Goal: Task Accomplishment & Management: Use online tool/utility

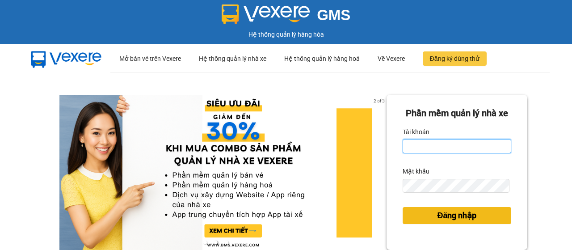
type input "tien.thomphung"
drag, startPoint x: 409, startPoint y: 229, endPoint x: 403, endPoint y: 225, distance: 7.6
click at [409, 224] on button "Đăng nhập" at bounding box center [457, 215] width 109 height 17
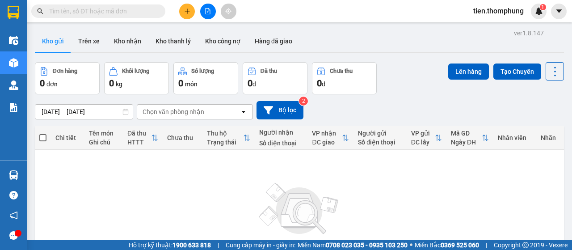
click at [194, 8] on button at bounding box center [187, 12] width 16 height 16
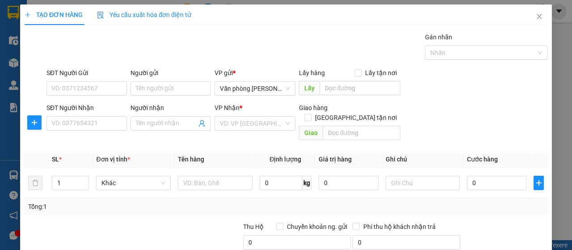
click at [201, 8] on div "TẠO ĐƠN HÀNG Yêu cầu xuất hóa đơn điện tử" at bounding box center [286, 14] width 523 height 21
click at [536, 14] on icon "close" at bounding box center [539, 16] width 7 height 7
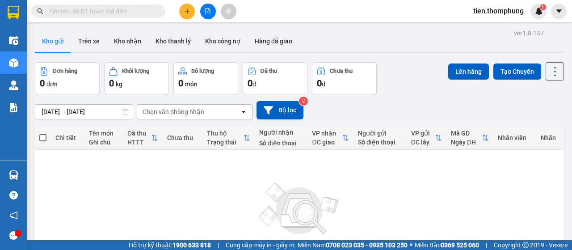
click at [205, 9] on icon "file-add" at bounding box center [208, 11] width 6 height 6
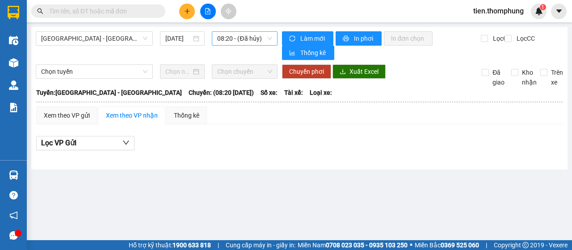
click at [245, 37] on span "08:20 - (Đã hủy)" at bounding box center [244, 38] width 55 height 13
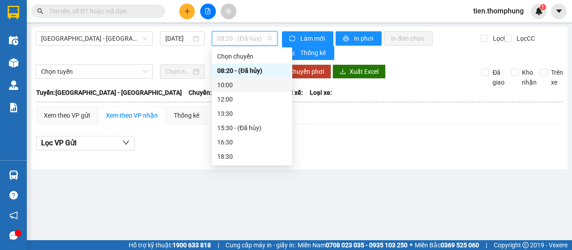
click at [242, 84] on div "10:00" at bounding box center [252, 85] width 70 height 10
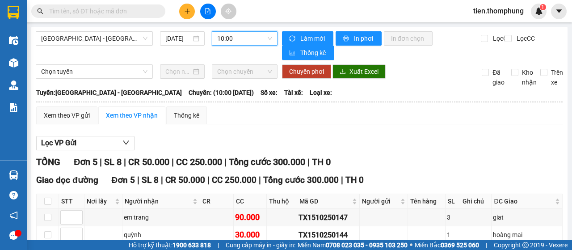
click at [240, 41] on span "10:00" at bounding box center [244, 38] width 55 height 13
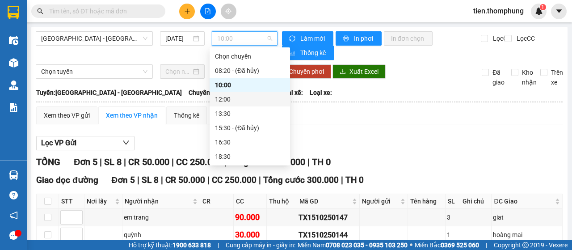
click at [404, 145] on div "Lọc VP Gửi" at bounding box center [299, 143] width 527 height 15
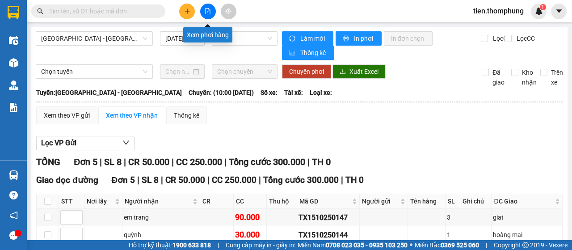
click at [206, 8] on icon "file-add" at bounding box center [208, 11] width 5 height 6
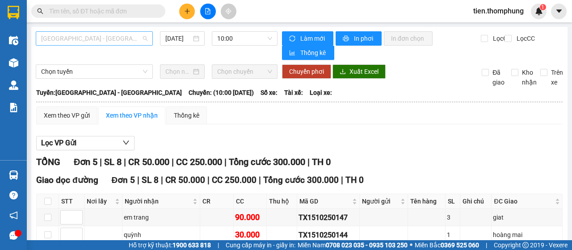
click at [107, 40] on span "Hà Nội - Nghệ An" at bounding box center [94, 38] width 106 height 13
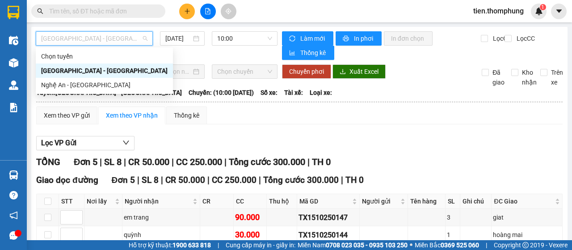
drag, startPoint x: 83, startPoint y: 73, endPoint x: 81, endPoint y: 91, distance: 17.6
click at [81, 91] on div "Chọn tuyến Hà Nội - Nghệ An Nghệ An - Hà Nội" at bounding box center [104, 70] width 137 height 43
click at [81, 91] on div "Nghệ An - Hà Nội" at bounding box center [104, 85] width 137 height 14
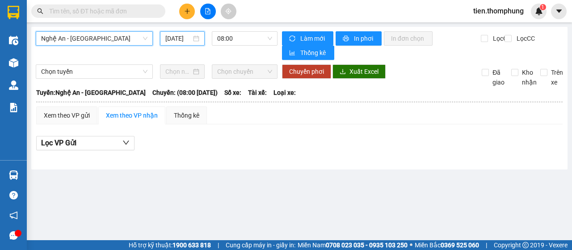
click at [170, 37] on input "15/10/2025" at bounding box center [178, 39] width 26 height 10
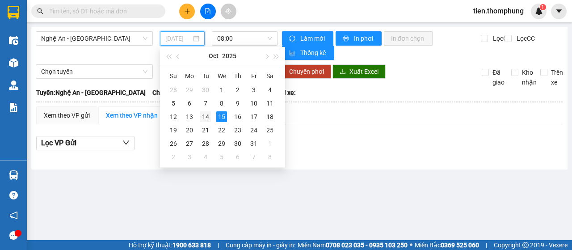
click at [207, 115] on div "14" at bounding box center [205, 116] width 11 height 11
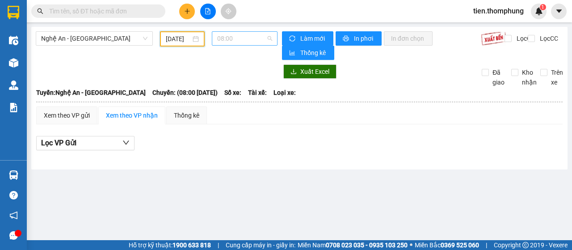
click at [245, 42] on span "08:00" at bounding box center [244, 38] width 55 height 13
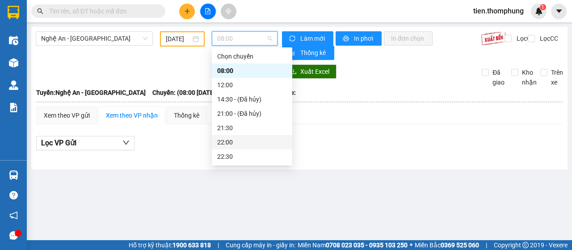
click at [229, 145] on div "22:00" at bounding box center [252, 142] width 70 height 10
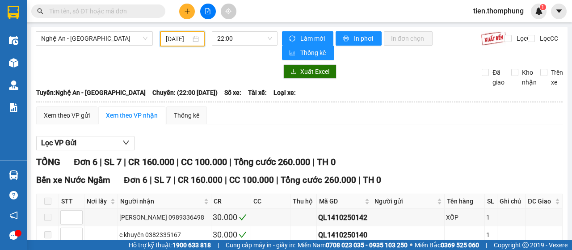
click at [183, 35] on input "14/10/2025" at bounding box center [178, 39] width 25 height 10
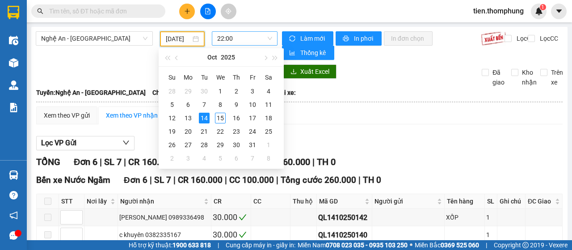
click at [242, 43] on span "22:00" at bounding box center [244, 38] width 55 height 13
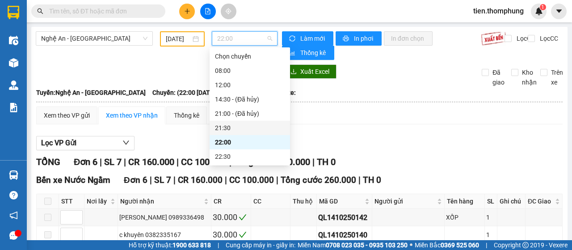
click at [228, 127] on div "21:30" at bounding box center [250, 128] width 70 height 10
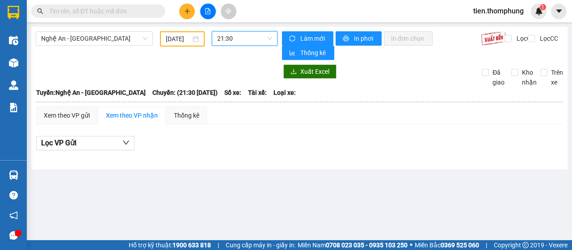
click at [241, 40] on span "21:30" at bounding box center [244, 38] width 55 height 13
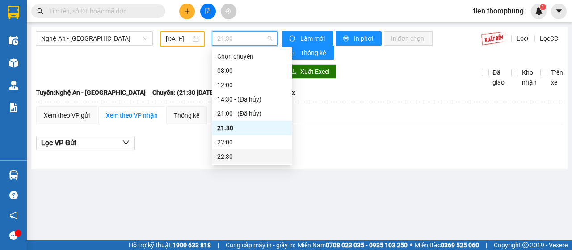
click at [229, 154] on div "22:30" at bounding box center [252, 157] width 70 height 10
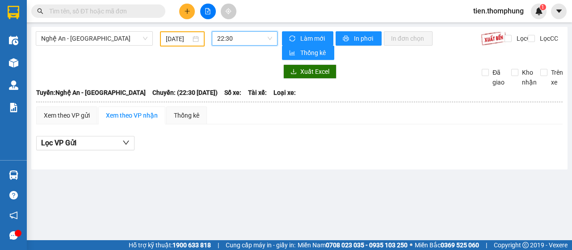
click at [180, 36] on input "14/10/2025" at bounding box center [178, 39] width 25 height 10
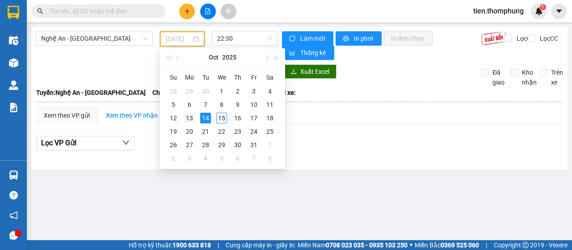
click at [193, 120] on div "13" at bounding box center [189, 118] width 11 height 11
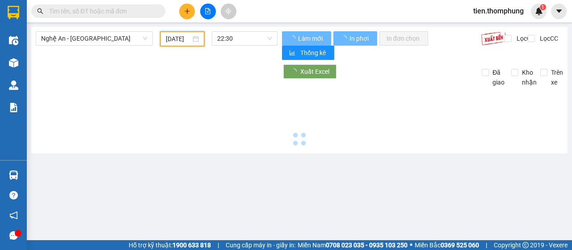
type input "13/10/2025"
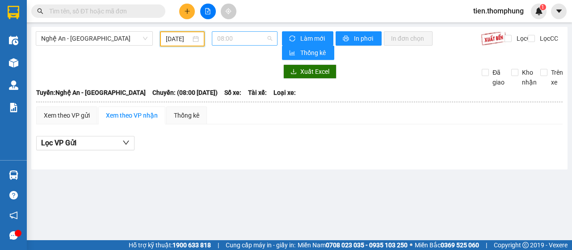
click at [244, 41] on span "08:00" at bounding box center [244, 38] width 55 height 13
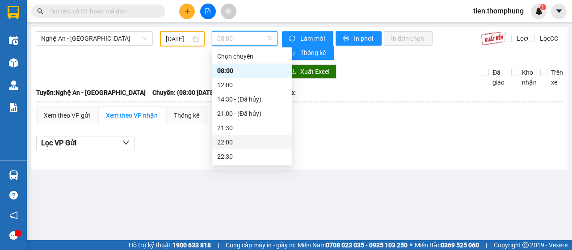
click at [246, 141] on div "22:00" at bounding box center [252, 142] width 70 height 10
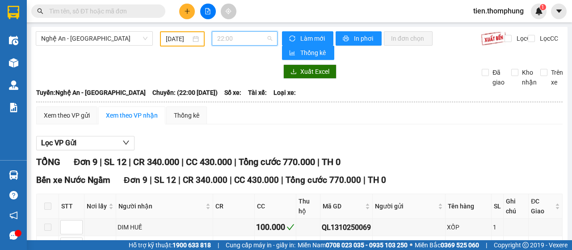
click at [250, 36] on span "22:00" at bounding box center [244, 38] width 55 height 13
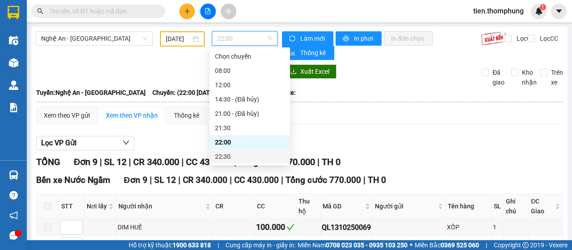
click at [237, 160] on div "22:30" at bounding box center [250, 157] width 70 height 10
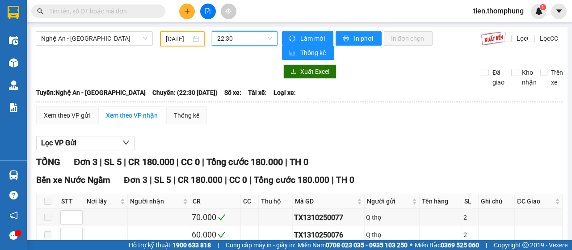
click at [253, 38] on span "22:30" at bounding box center [244, 38] width 55 height 13
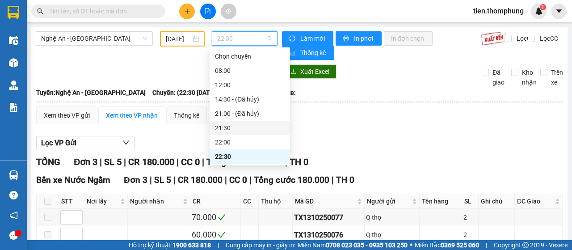
click at [220, 132] on div "21:30" at bounding box center [250, 128] width 70 height 10
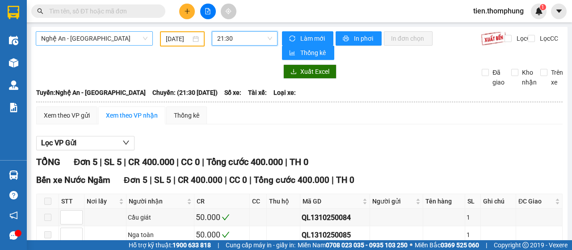
click at [101, 45] on span "Nghệ An - Hà Nội" at bounding box center [94, 38] width 106 height 13
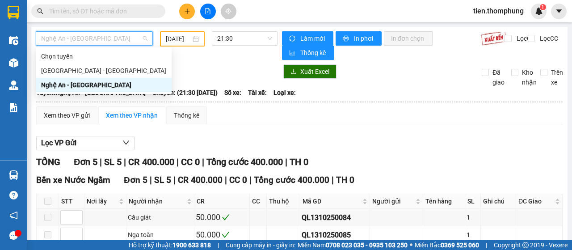
click at [80, 73] on div "Hà Nội - Nghệ An" at bounding box center [103, 71] width 125 height 10
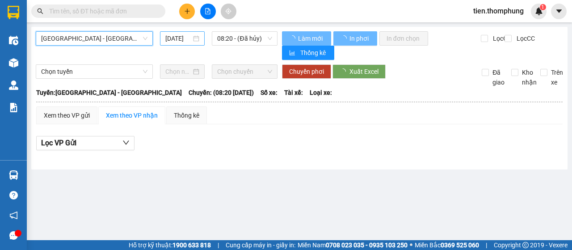
click at [178, 34] on input "15/10/2025" at bounding box center [178, 39] width 26 height 10
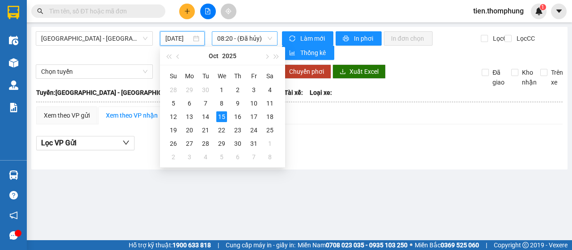
click at [245, 34] on span "08:20 - (Đã hủy)" at bounding box center [244, 38] width 55 height 13
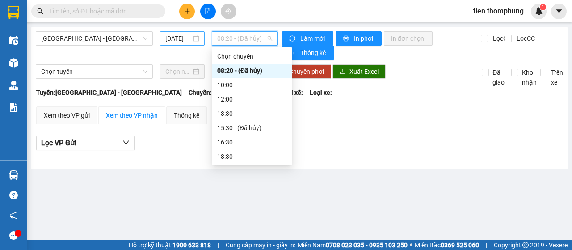
click at [187, 36] on input "15/10/2025" at bounding box center [178, 39] width 26 height 10
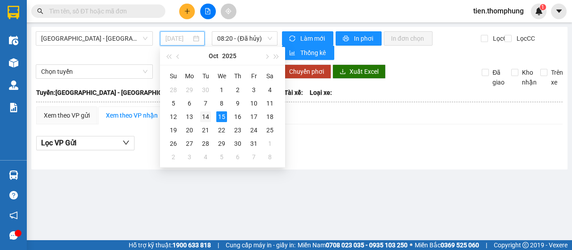
click at [206, 118] on div "14" at bounding box center [205, 116] width 11 height 11
type input "14/10/2025"
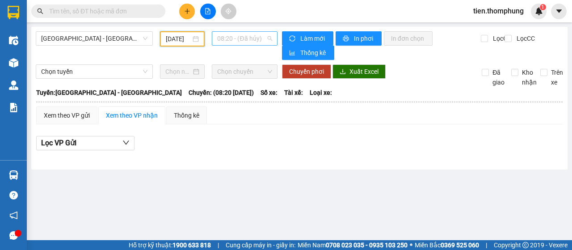
click at [253, 40] on span "08:20 - (Đã hủy)" at bounding box center [244, 38] width 55 height 13
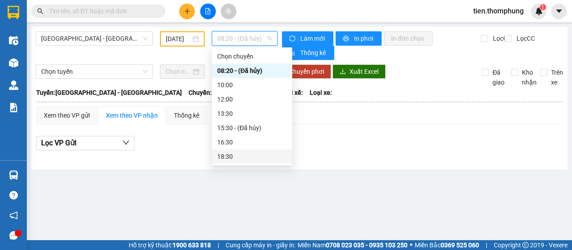
click at [224, 159] on div "18:30" at bounding box center [252, 157] width 70 height 10
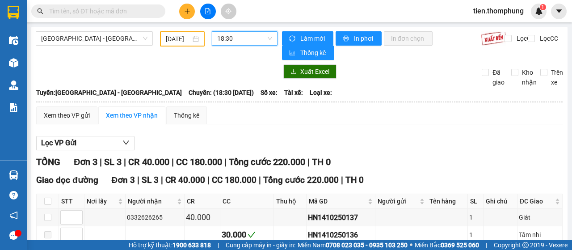
click at [255, 39] on span "18:30" at bounding box center [244, 38] width 55 height 13
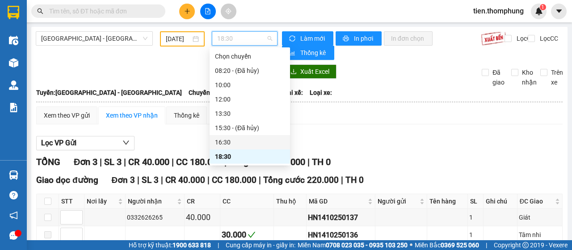
click at [226, 144] on div "16:30" at bounding box center [250, 142] width 70 height 10
